Goal: Go to known website: Access a specific website the user already knows

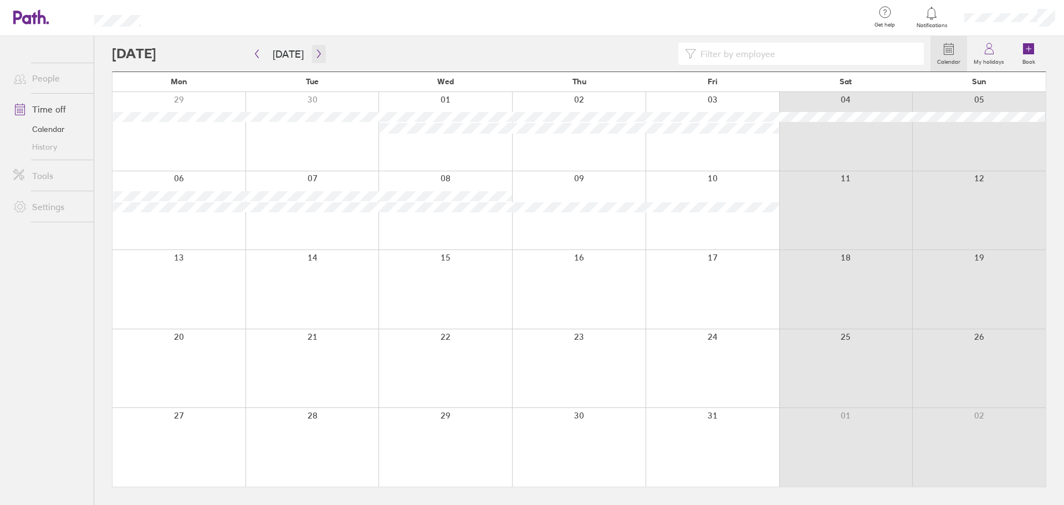
click at [314, 48] on button "button" at bounding box center [319, 54] width 14 height 18
click at [312, 49] on button "button" at bounding box center [319, 54] width 14 height 18
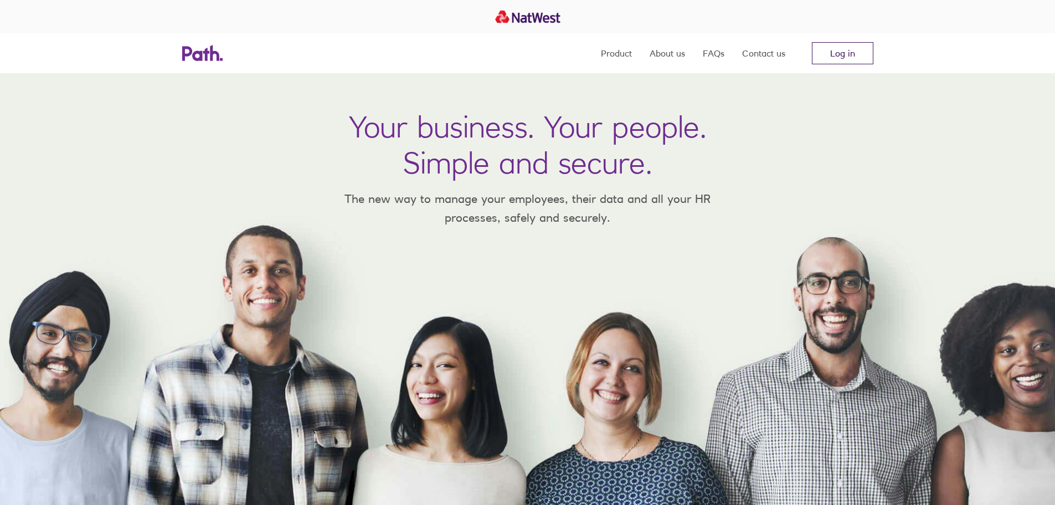
click at [842, 46] on link "Log in" at bounding box center [842, 53] width 61 height 22
